Goal: Task Accomplishment & Management: Use online tool/utility

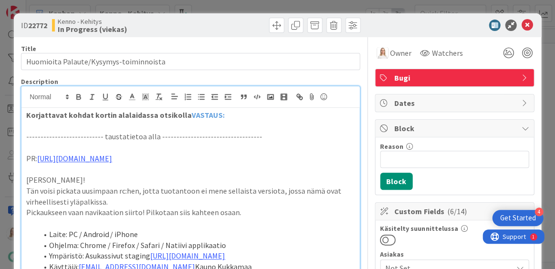
scroll to position [506, 85]
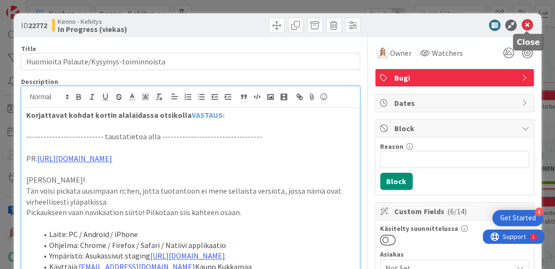
click at [525, 26] on icon at bounding box center [526, 25] width 11 height 11
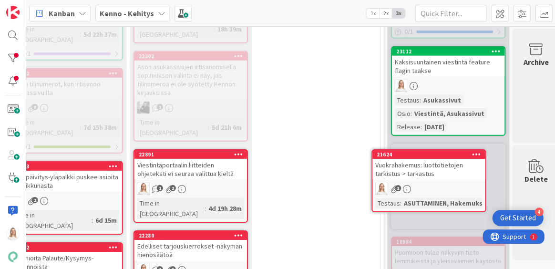
scroll to position [447, 433]
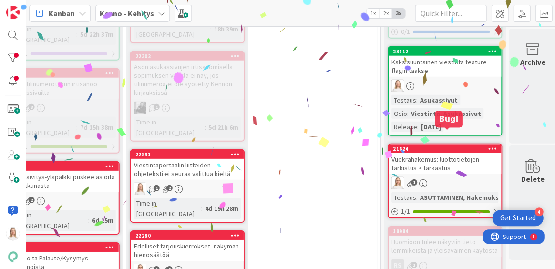
click at [440, 145] on div "21624" at bounding box center [447, 148] width 108 height 7
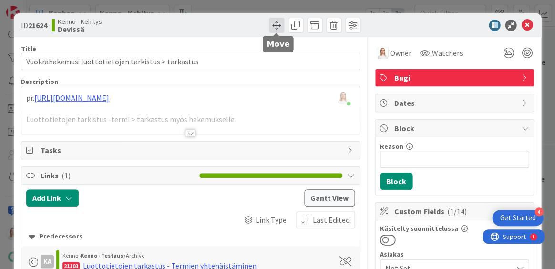
click at [275, 29] on span at bounding box center [276, 25] width 15 height 15
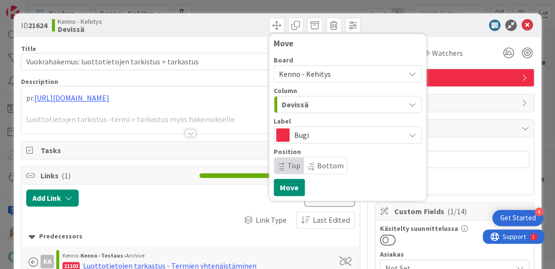
click at [320, 166] on span "Bottom" at bounding box center [330, 166] width 27 height 10
click at [291, 188] on button "Move" at bounding box center [288, 187] width 31 height 17
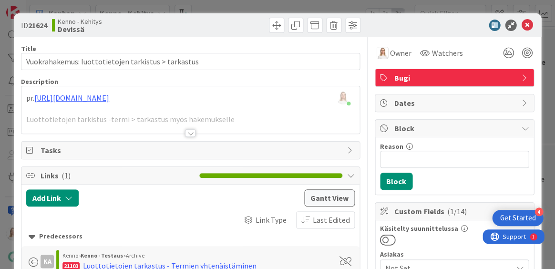
click at [527, 25] on icon at bounding box center [526, 25] width 11 height 11
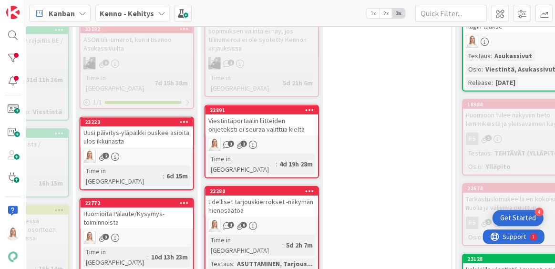
scroll to position [494, 359]
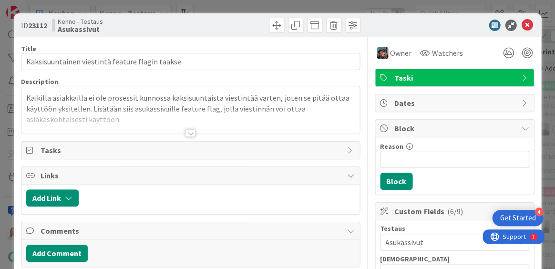
click at [189, 131] on div at bounding box center [190, 133] width 10 height 8
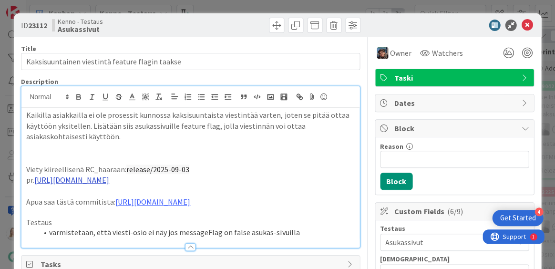
click at [109, 178] on link "https://github.com/pandiafi/kenno/pull/8387" at bounding box center [71, 180] width 75 height 10
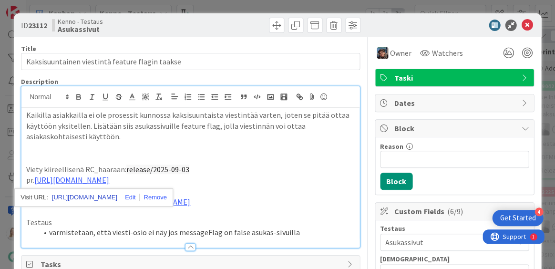
click at [117, 192] on link "https://github.com/pandiafi/kenno/pull/8387" at bounding box center [84, 197] width 65 height 12
